Goal: Find specific page/section: Find specific page/section

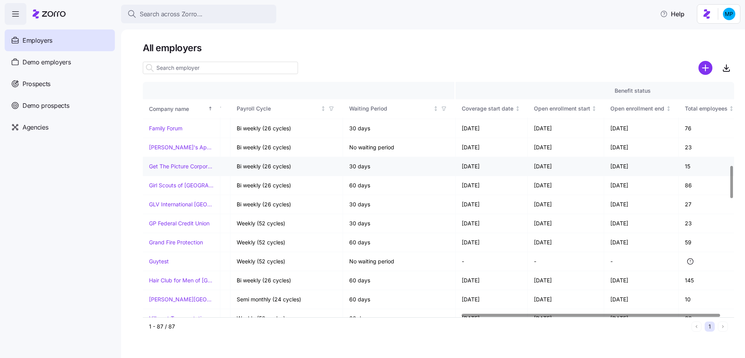
scroll to position [607, 748]
